Goal: Transaction & Acquisition: Purchase product/service

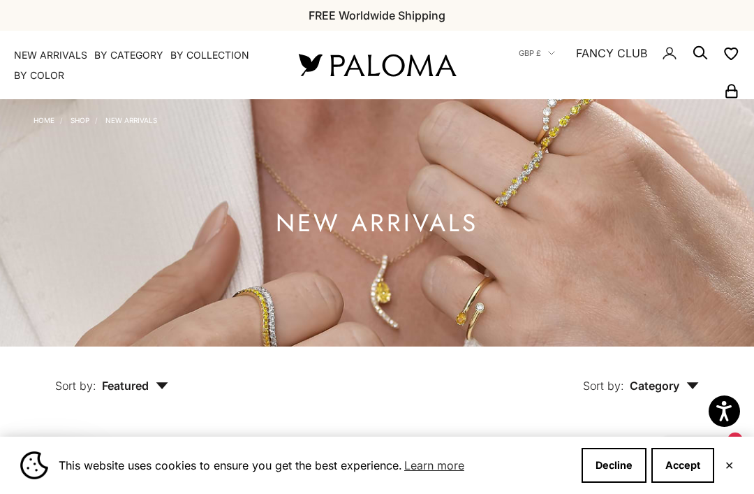
click at [40, 54] on link "NEW ARRIVALS" at bounding box center [50, 55] width 73 height 14
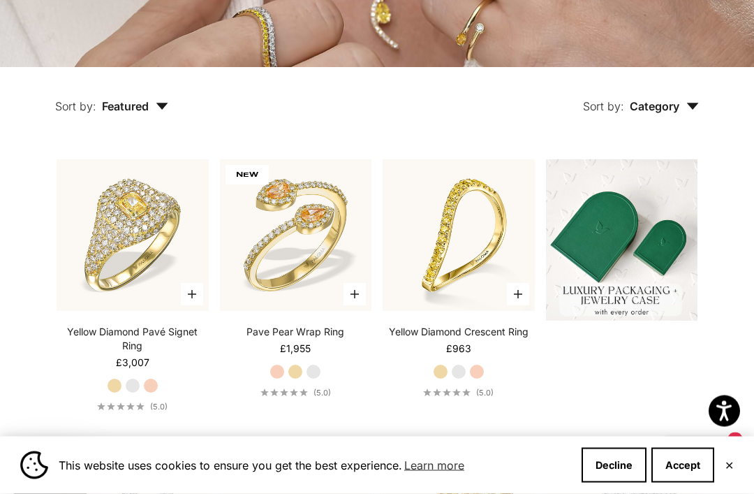
scroll to position [280, 0]
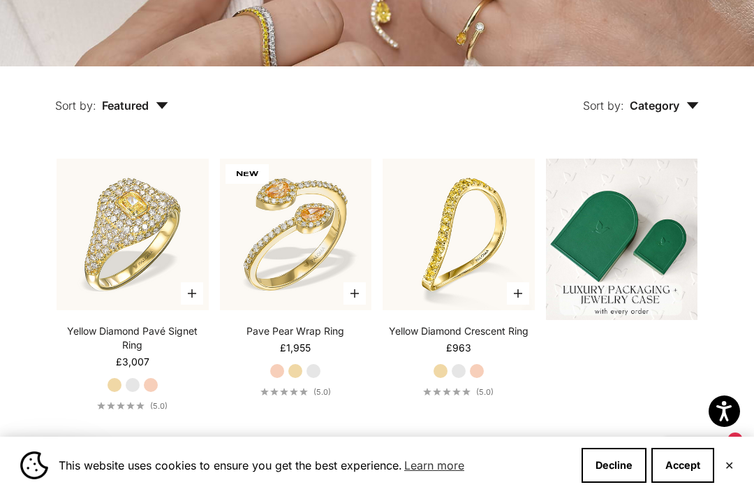
click at [682, 482] on button "Accept" at bounding box center [682, 465] width 63 height 35
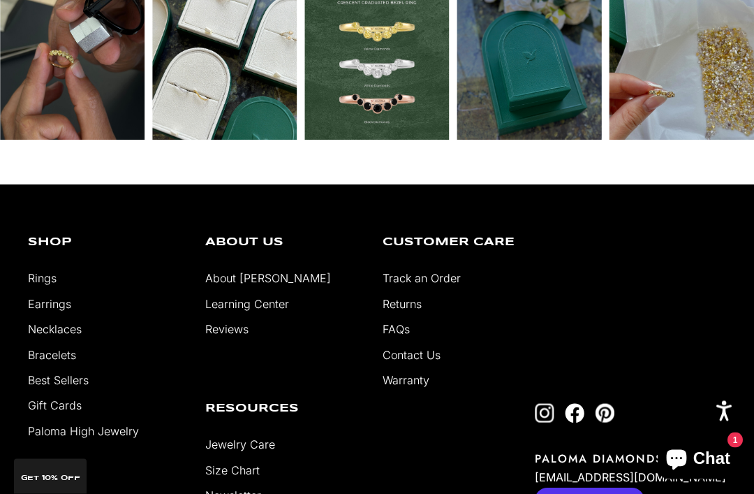
scroll to position [2666, 0]
click at [34, 311] on link "Earrings" at bounding box center [49, 304] width 43 height 14
click at [38, 297] on link "Earrings" at bounding box center [49, 304] width 43 height 14
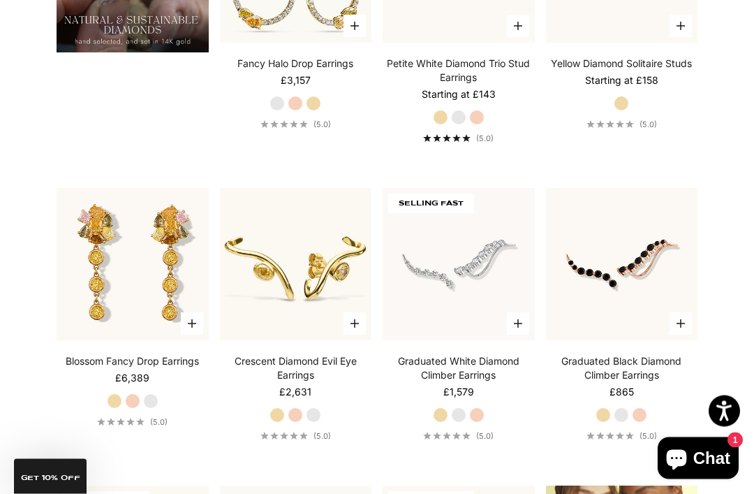
scroll to position [1146, 0]
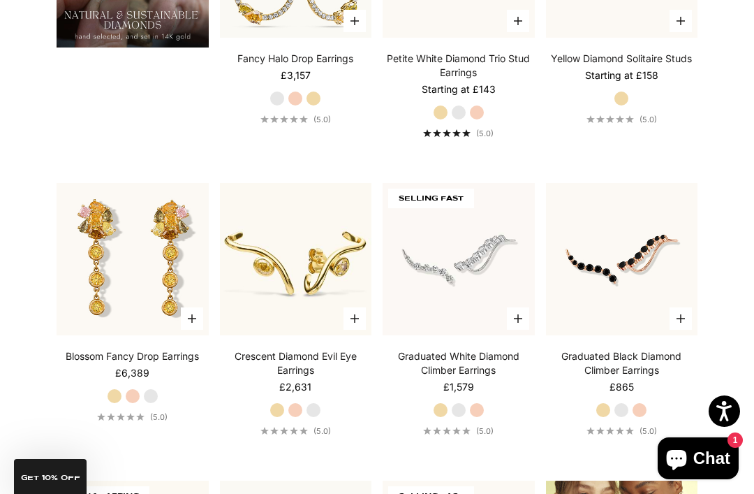
click at [181, 258] on img at bounding box center [132, 259] width 167 height 167
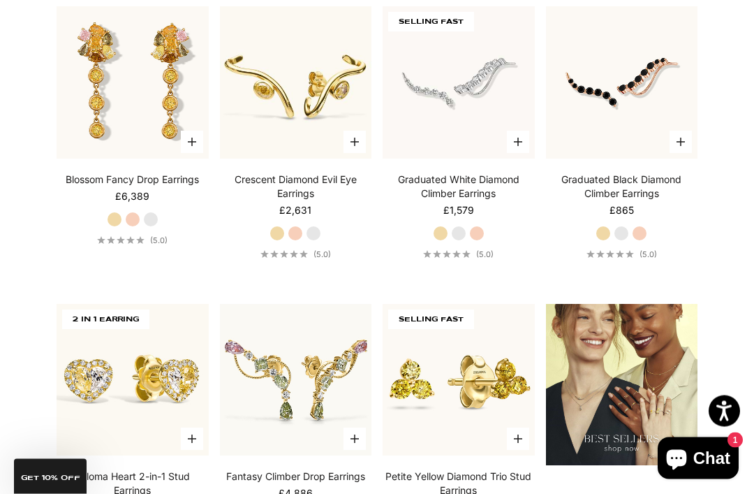
scroll to position [1297, 0]
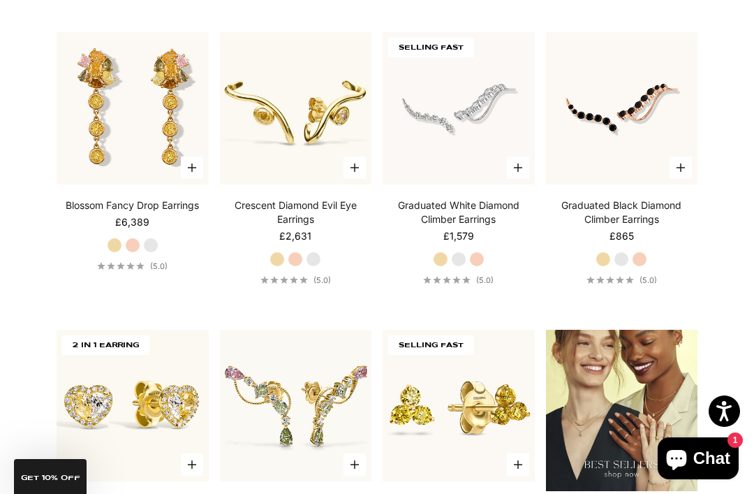
click at [111, 109] on img at bounding box center [132, 108] width 167 height 167
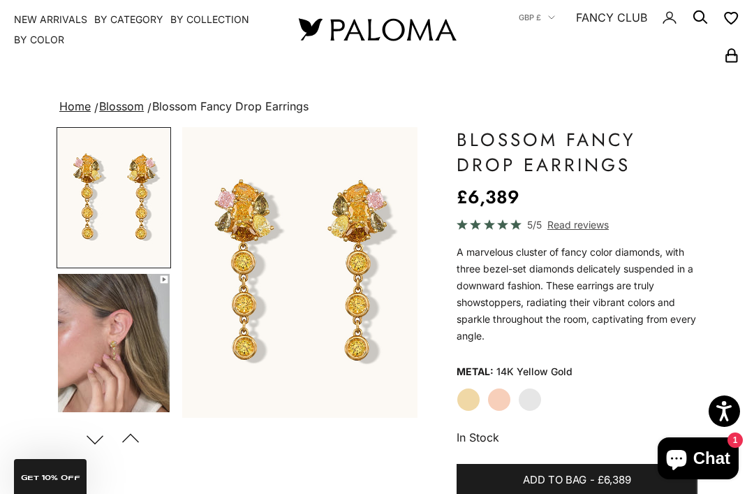
scroll to position [35, 0]
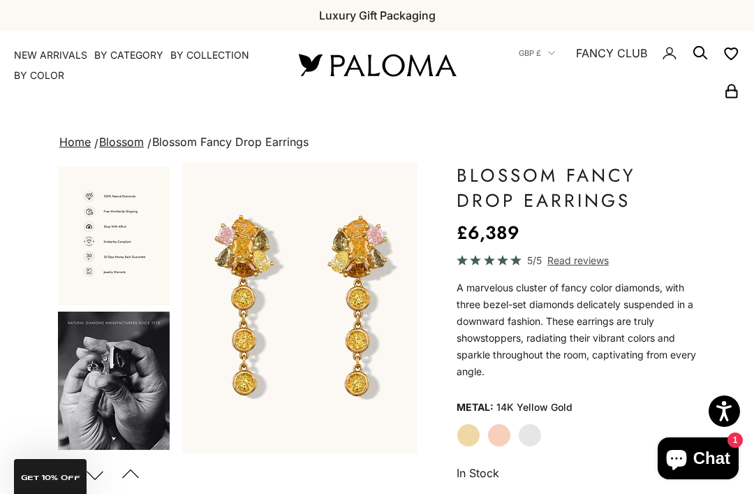
scroll to position [1010, 0]
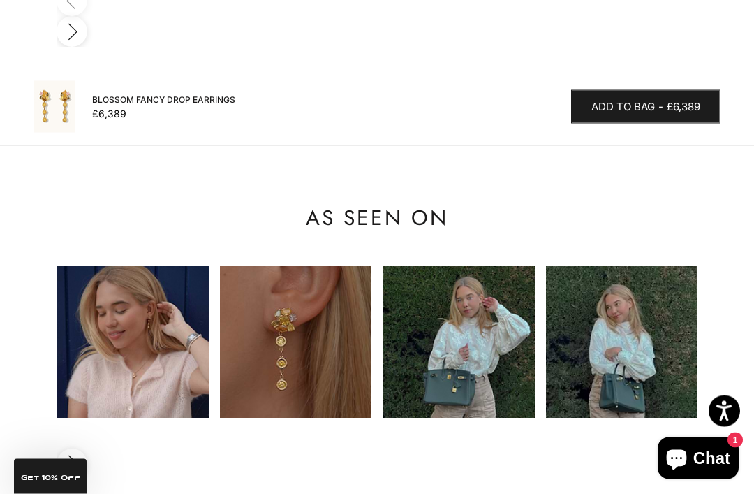
scroll to position [1382, 0]
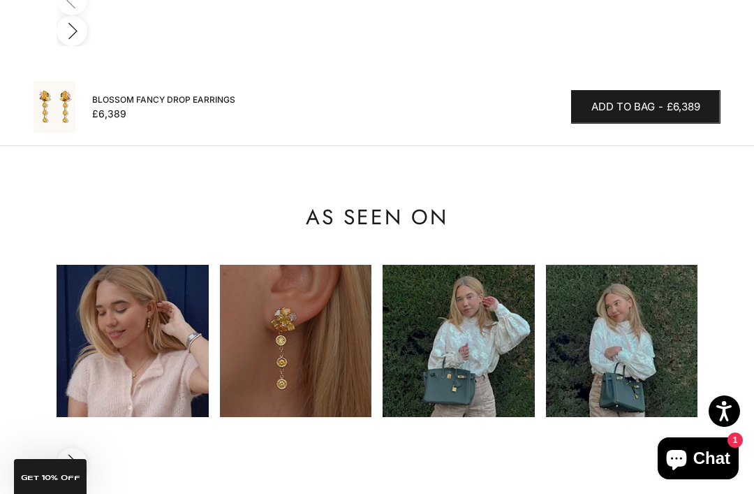
click at [285, 286] on img at bounding box center [296, 341] width 152 height 152
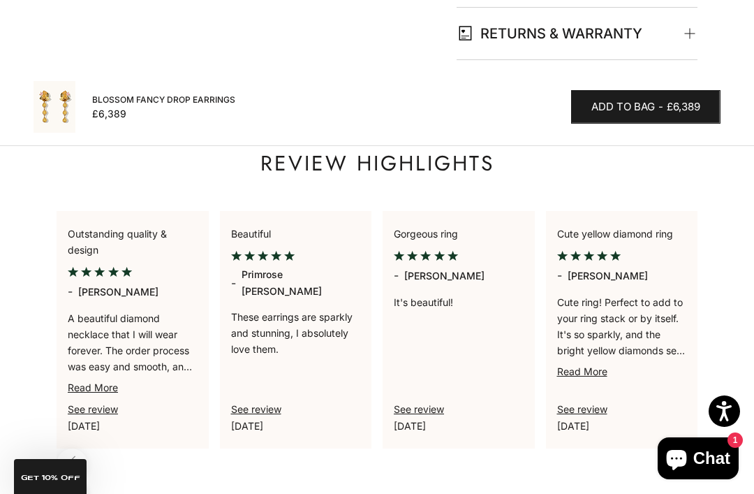
scroll to position [916, 0]
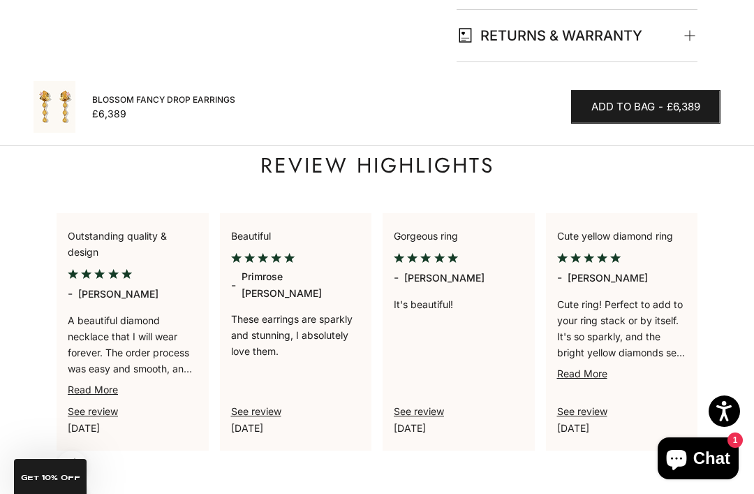
click at [34, 292] on div "Review highlights Outstanding quality & design - Michelle Poon A beautiful diam…" at bounding box center [377, 332] width 754 height 450
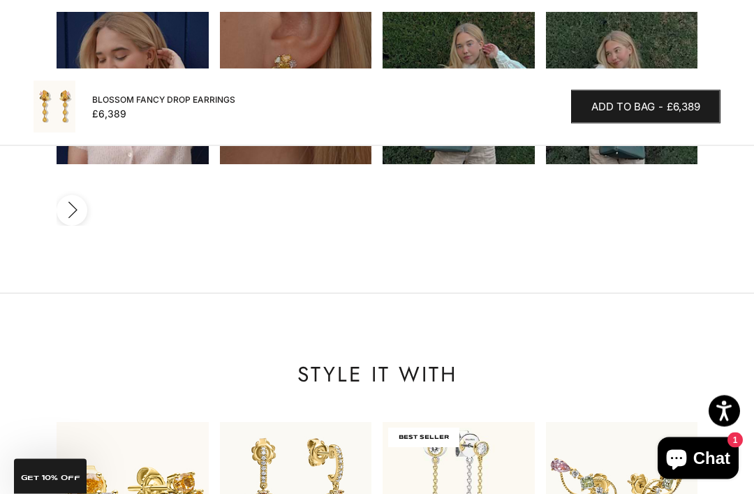
scroll to position [1634, 0]
click at [441, 414] on img at bounding box center [458, 497] width 167 height 167
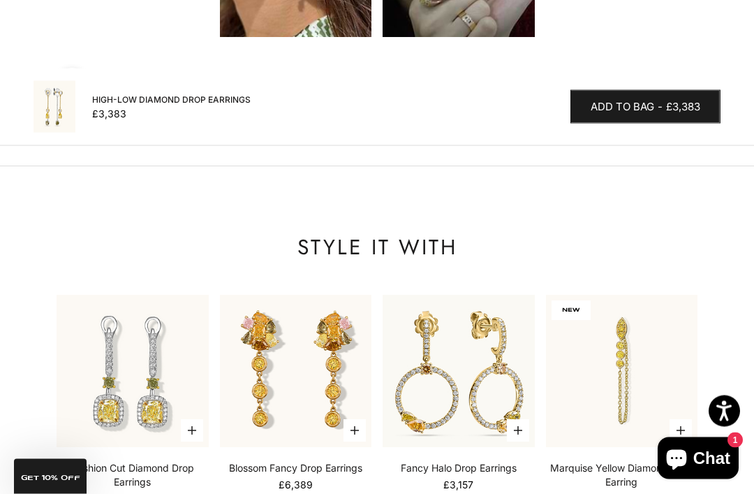
scroll to position [2363, 0]
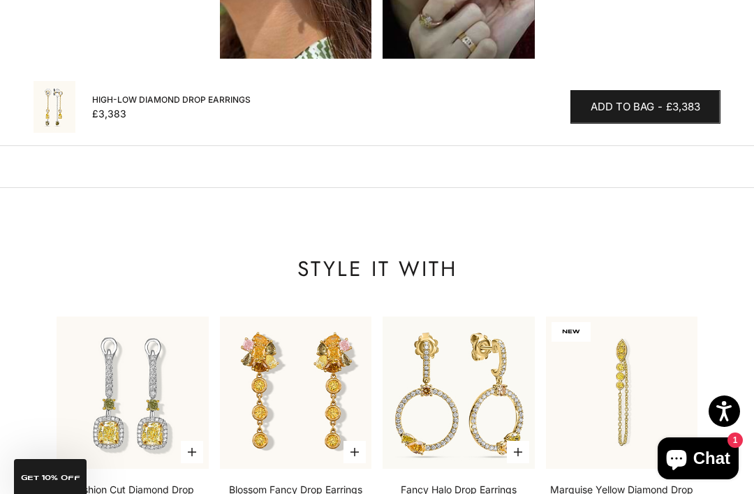
click at [283, 309] on img at bounding box center [295, 392] width 167 height 167
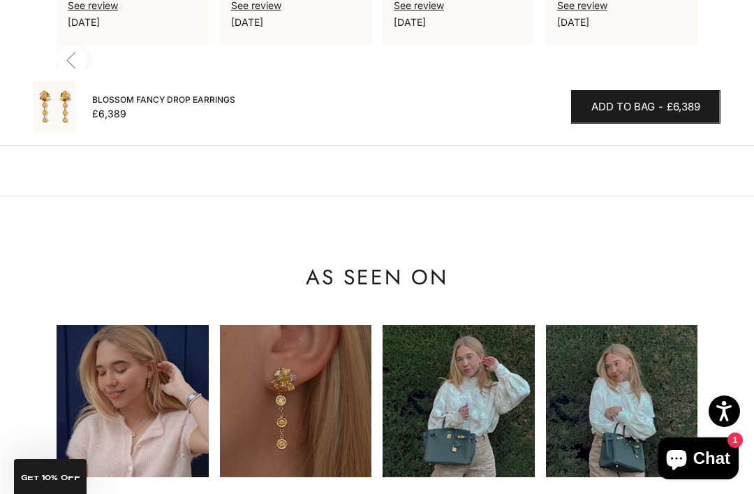
scroll to position [1338, 0]
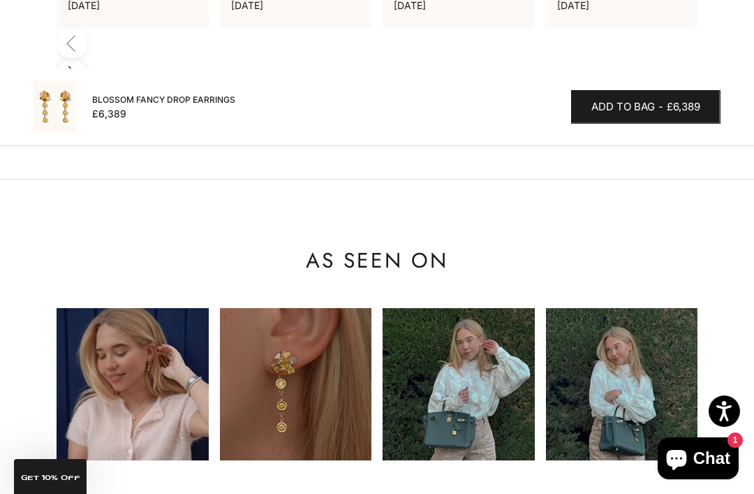
click at [119, 311] on img at bounding box center [133, 384] width 152 height 152
click at [129, 312] on img at bounding box center [133, 384] width 152 height 152
click at [124, 308] on img at bounding box center [133, 384] width 152 height 152
click at [264, 328] on img at bounding box center [296, 384] width 152 height 152
click at [277, 332] on img at bounding box center [296, 384] width 152 height 152
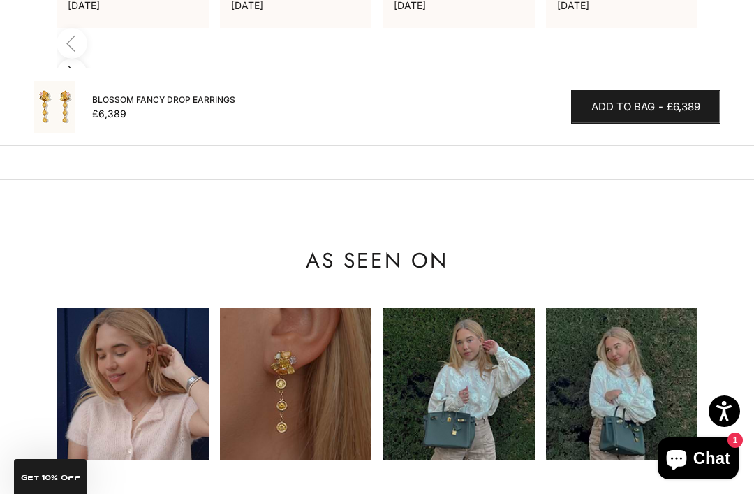
click at [422, 339] on img at bounding box center [459, 384] width 152 height 152
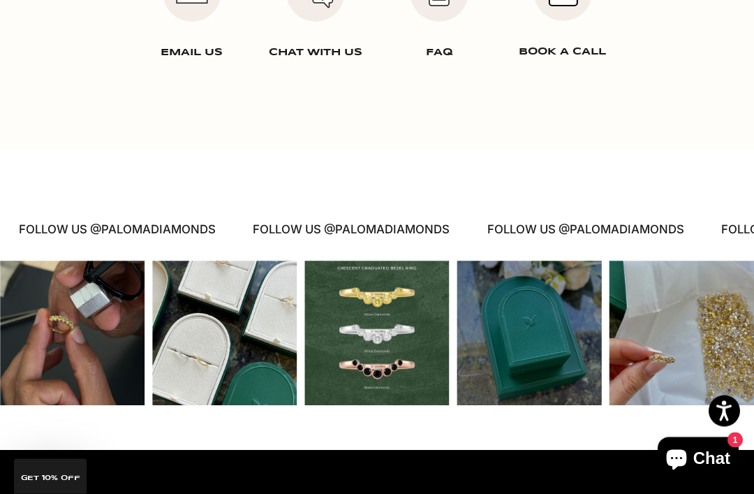
scroll to position [2647, 0]
